Goal: Task Accomplishment & Management: Use online tool/utility

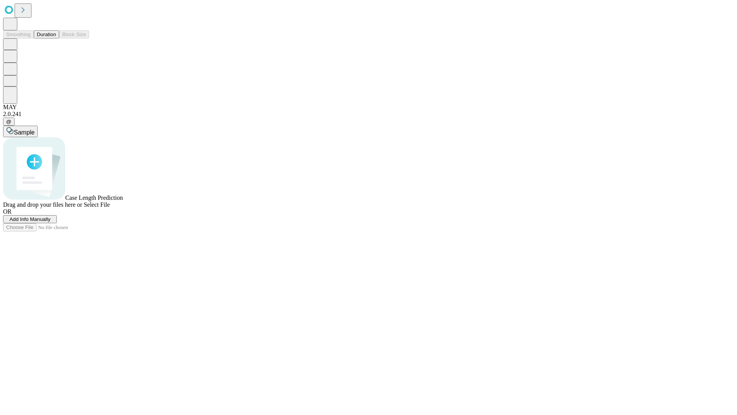
click at [56, 38] on button "Duration" at bounding box center [46, 34] width 25 height 8
click at [51, 222] on span "Add Info Manually" at bounding box center [30, 219] width 41 height 6
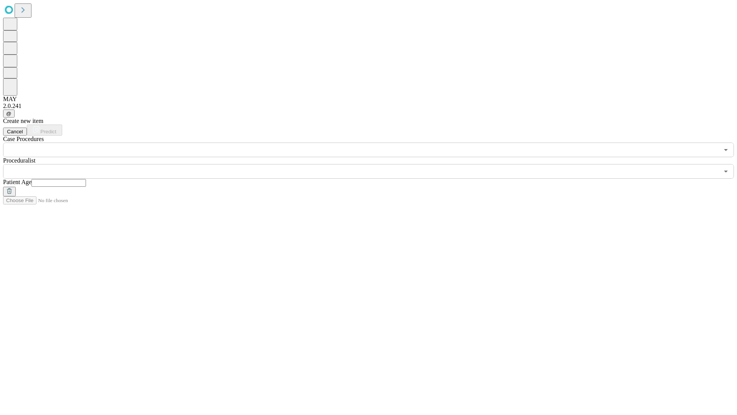
click at [86, 179] on input "text" at bounding box center [58, 183] width 55 height 8
type input "**"
click at [374, 164] on input "text" at bounding box center [361, 171] width 716 height 15
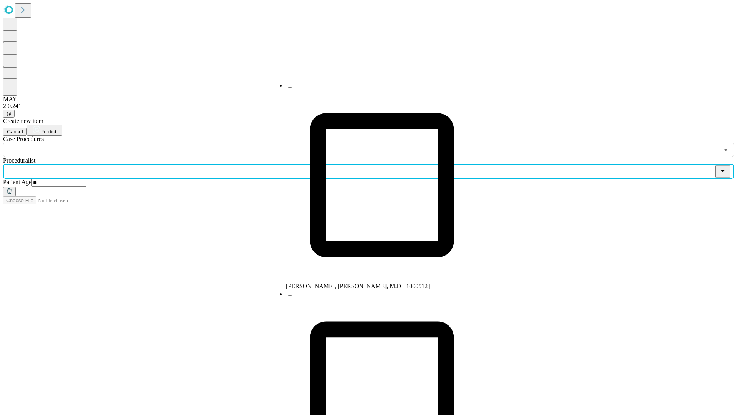
click at [374, 88] on li "[PERSON_NAME], [PERSON_NAME], M.D. [1000512]" at bounding box center [382, 185] width 192 height 208
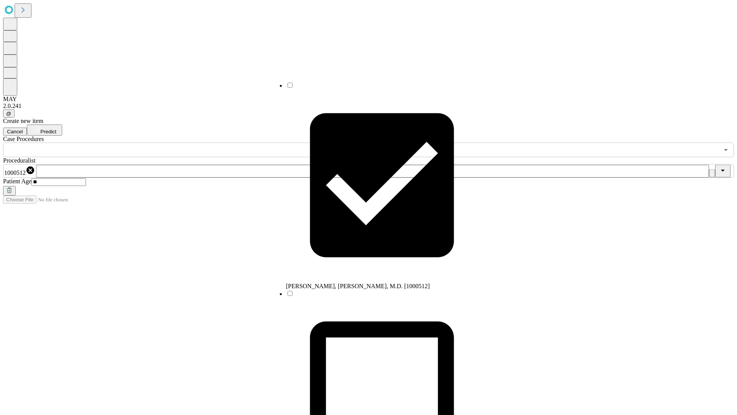
click at [161, 142] on input "text" at bounding box center [361, 149] width 716 height 15
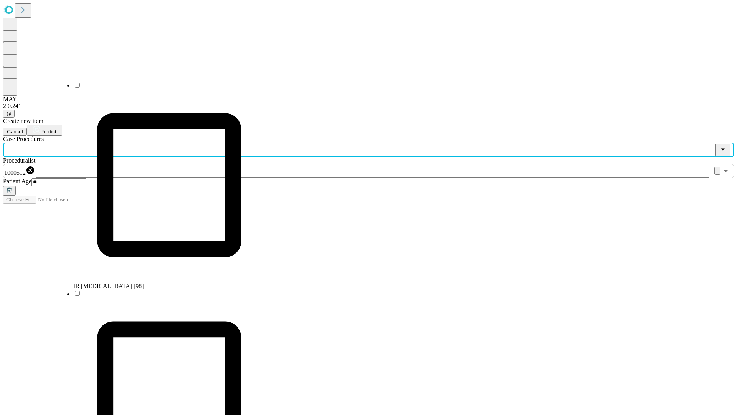
click at [162, 88] on li "IR [MEDICAL_DATA] [98]" at bounding box center [169, 185] width 192 height 208
